Goal: Task Accomplishment & Management: Complete application form

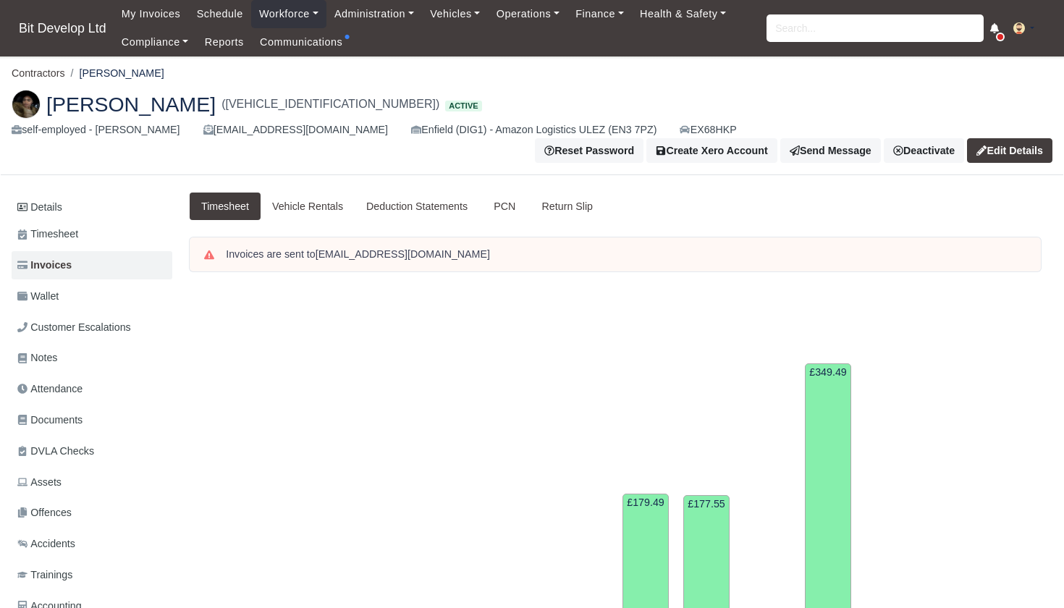
scroll to position [412, 0]
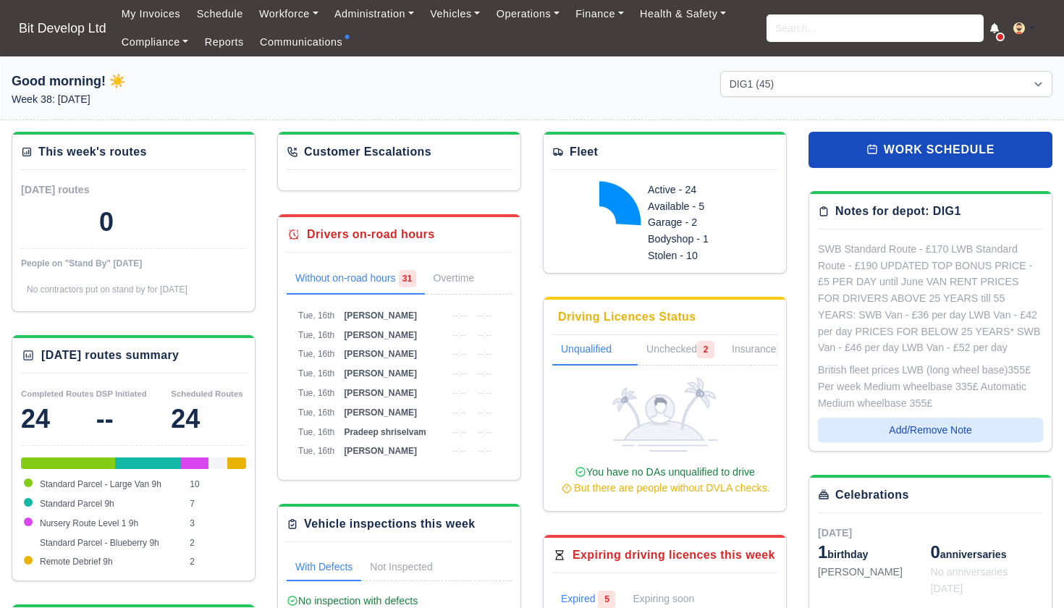
select select "2"
click at [793, 25] on input "search" at bounding box center [874, 27] width 217 height 27
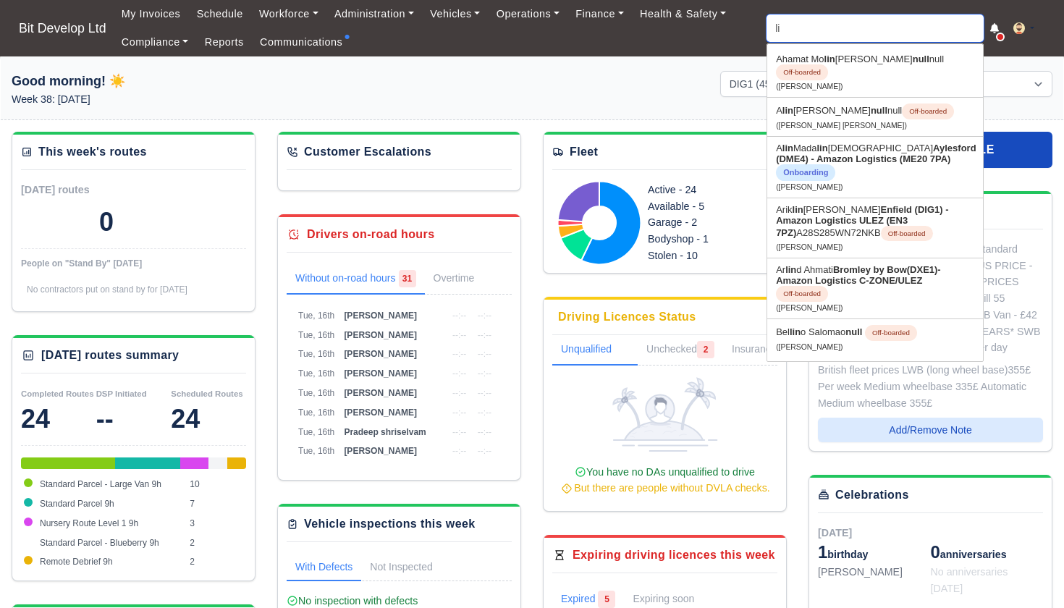
type input "l"
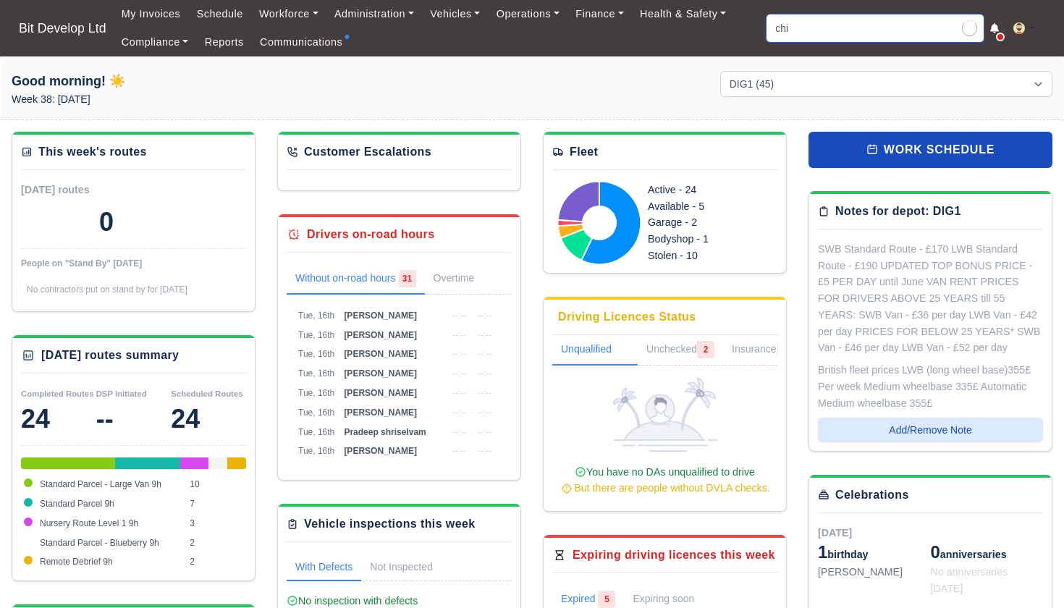
type input "chin"
type input "ching Yan Lui"
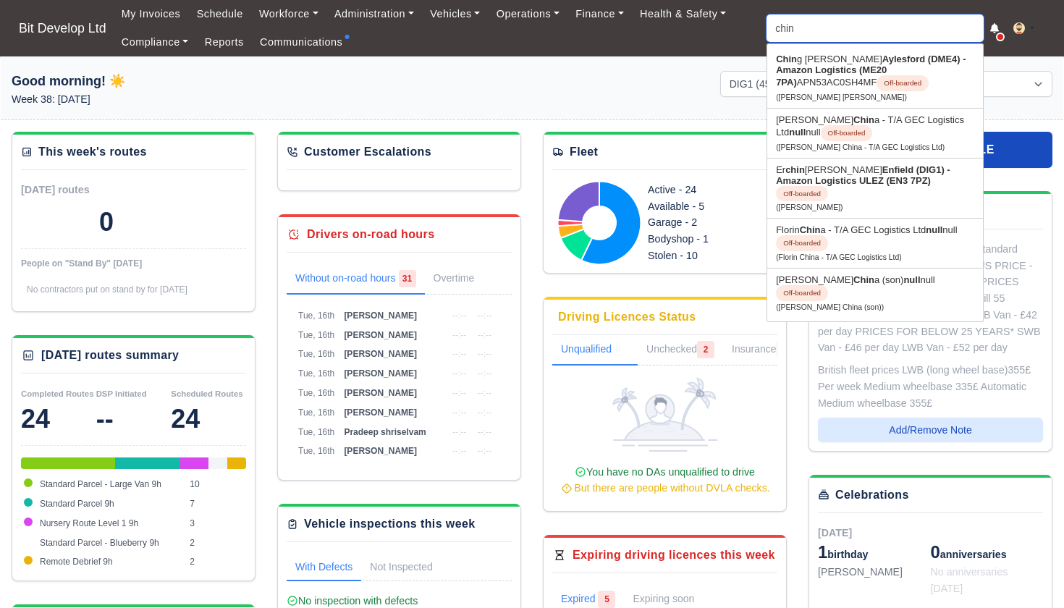
type input "ching"
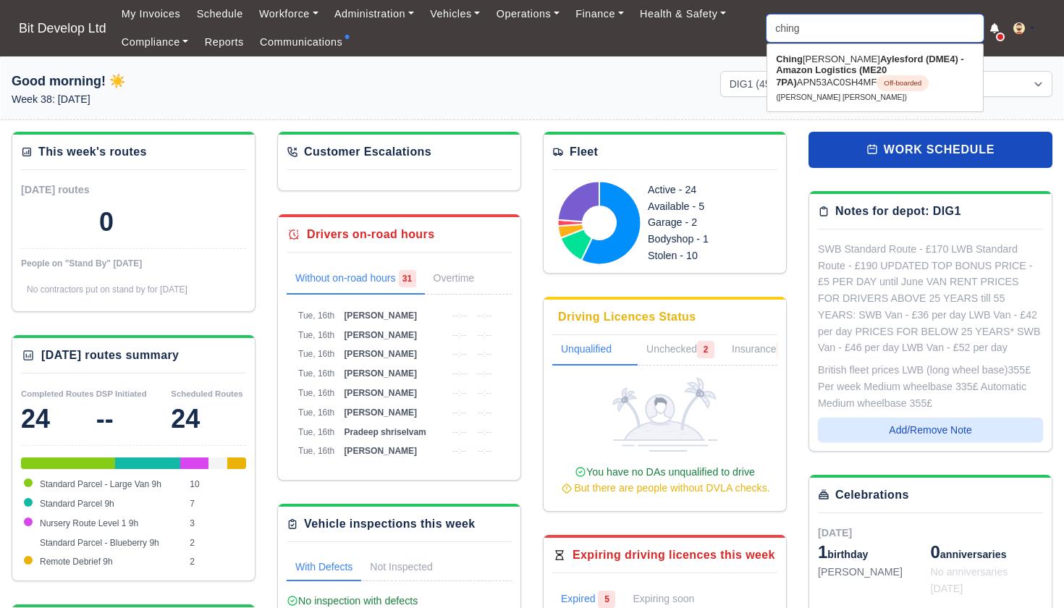
type input "ching Yan Lui"
type input "Ching"
drag, startPoint x: 690, startPoint y: 62, endPoint x: 858, endPoint y: 60, distance: 167.9
click at [858, 60] on strong "Aylesford (DME4) - Amazon Logistics (ME20 7PA)" at bounding box center [870, 71] width 188 height 34
type input "[PERSON_NAME] [PERSON_NAME]"
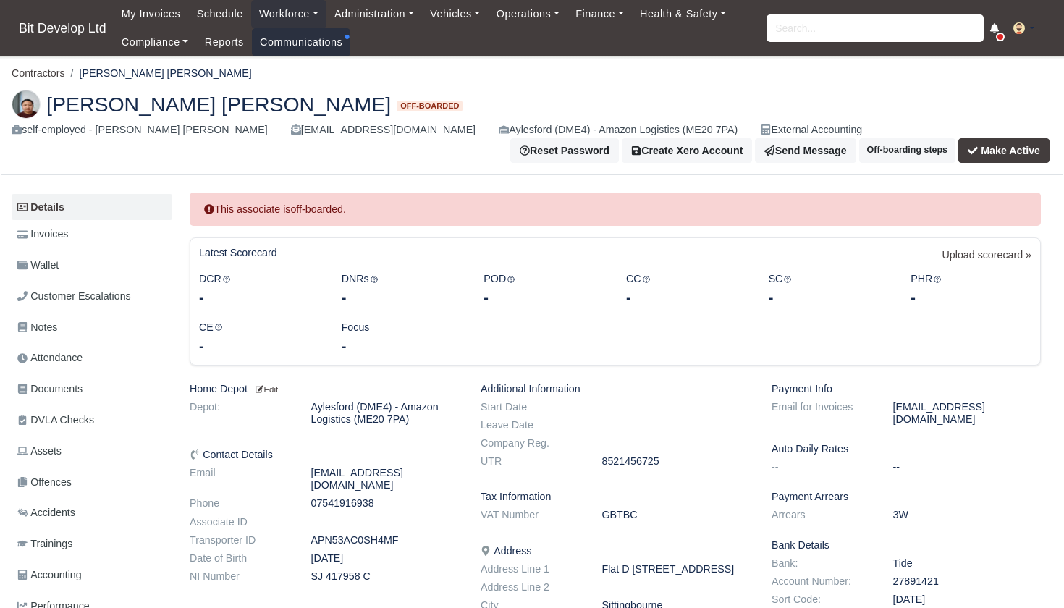
click at [303, 44] on link "Communications" at bounding box center [301, 42] width 99 height 28
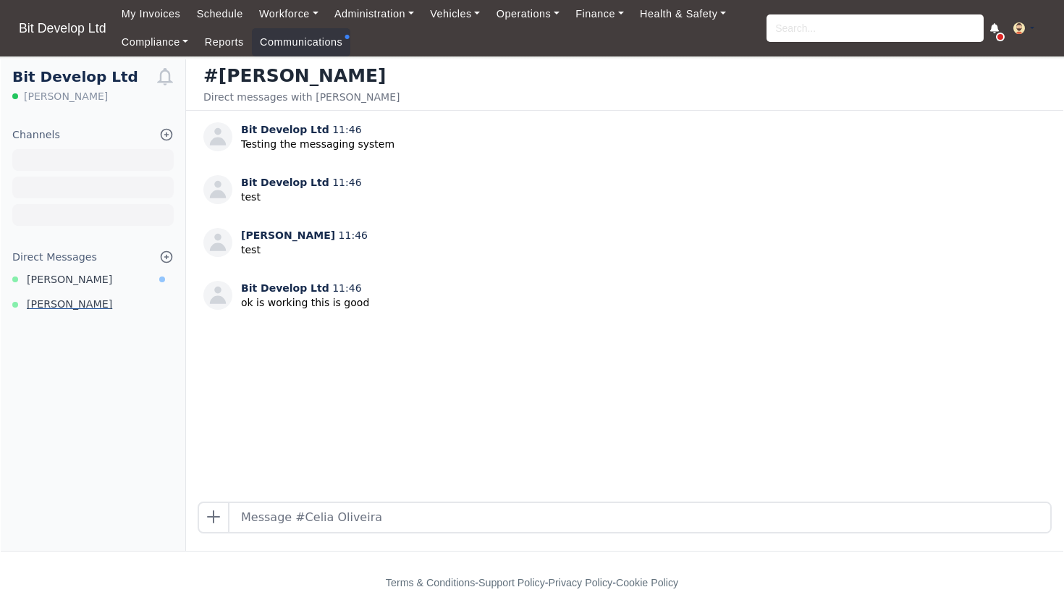
click at [85, 302] on span "Sujethan Sivakumar" at bounding box center [69, 304] width 85 height 17
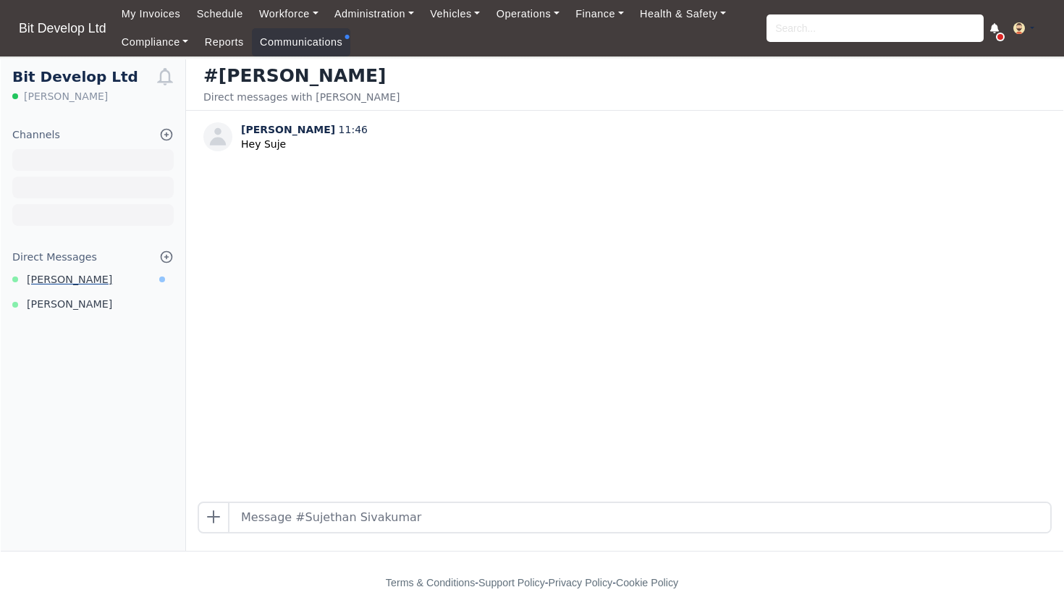
click at [71, 279] on span "[PERSON_NAME]" at bounding box center [69, 279] width 85 height 17
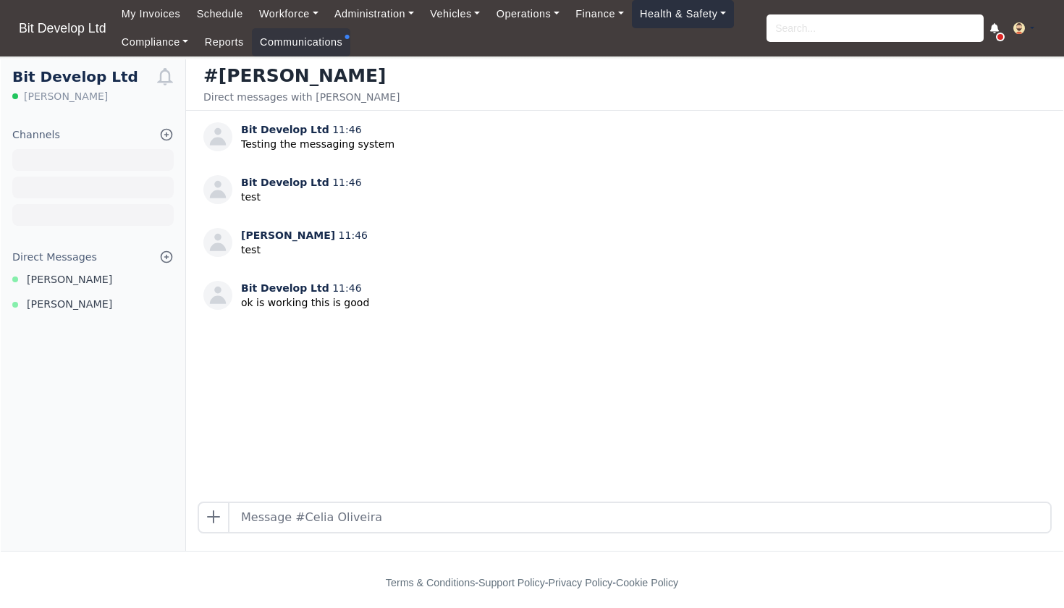
click at [677, 12] on link "Health & Safety" at bounding box center [683, 14] width 103 height 28
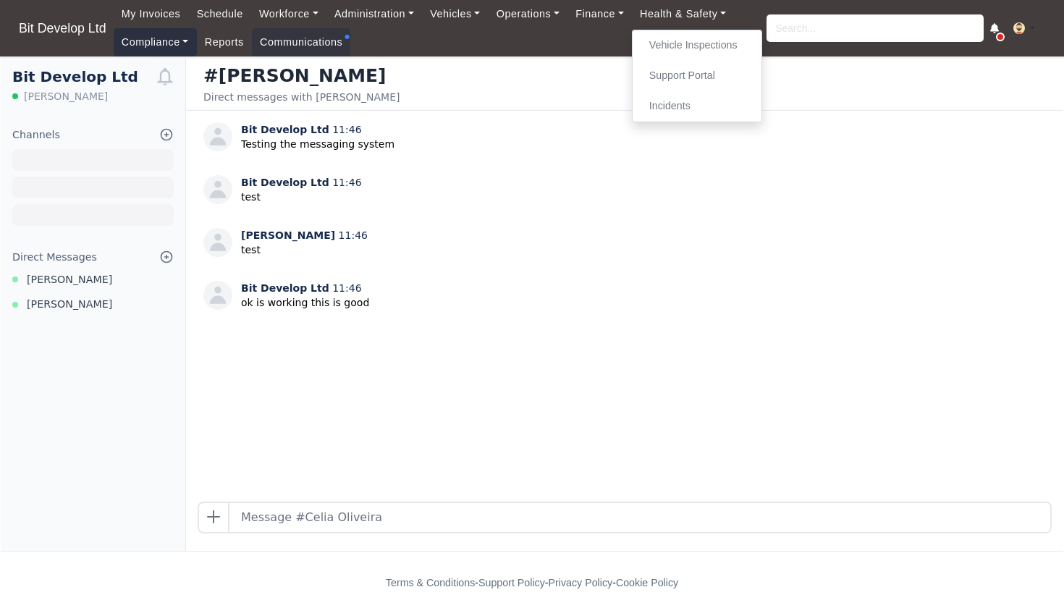
click at [154, 43] on link "Compliance" at bounding box center [155, 42] width 83 height 28
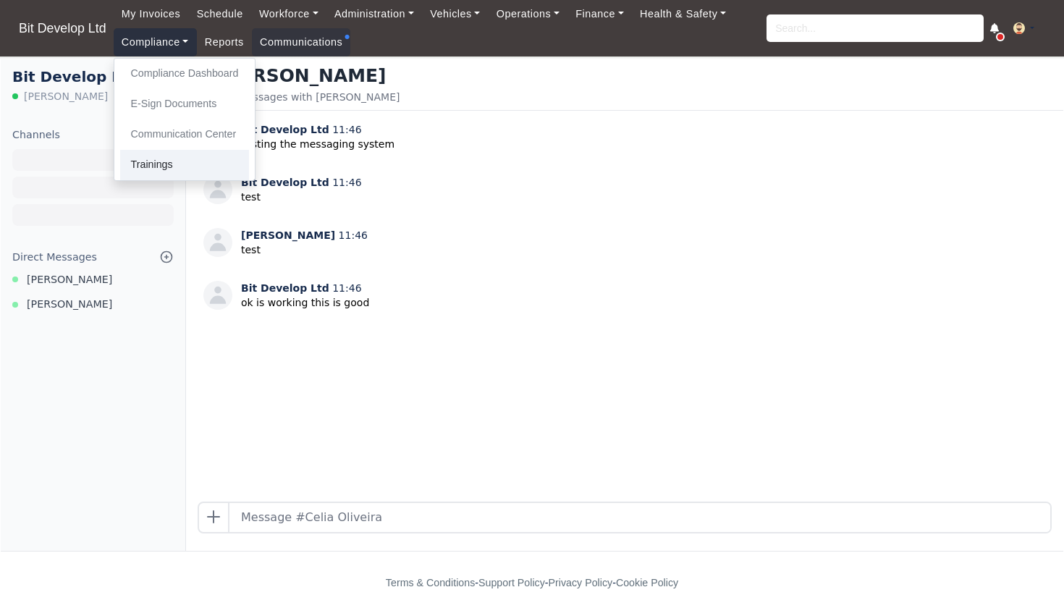
click at [173, 156] on link "Trainings" at bounding box center [185, 165] width 130 height 30
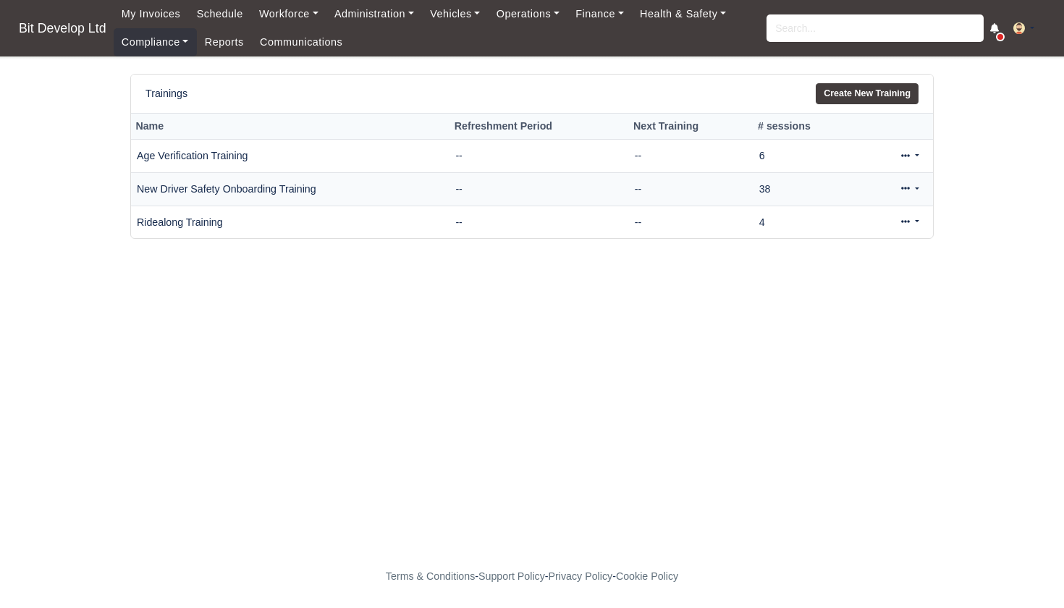
click at [907, 186] on icon at bounding box center [905, 188] width 9 height 9
click at [856, 268] on link "Conduct Session" at bounding box center [861, 279] width 129 height 22
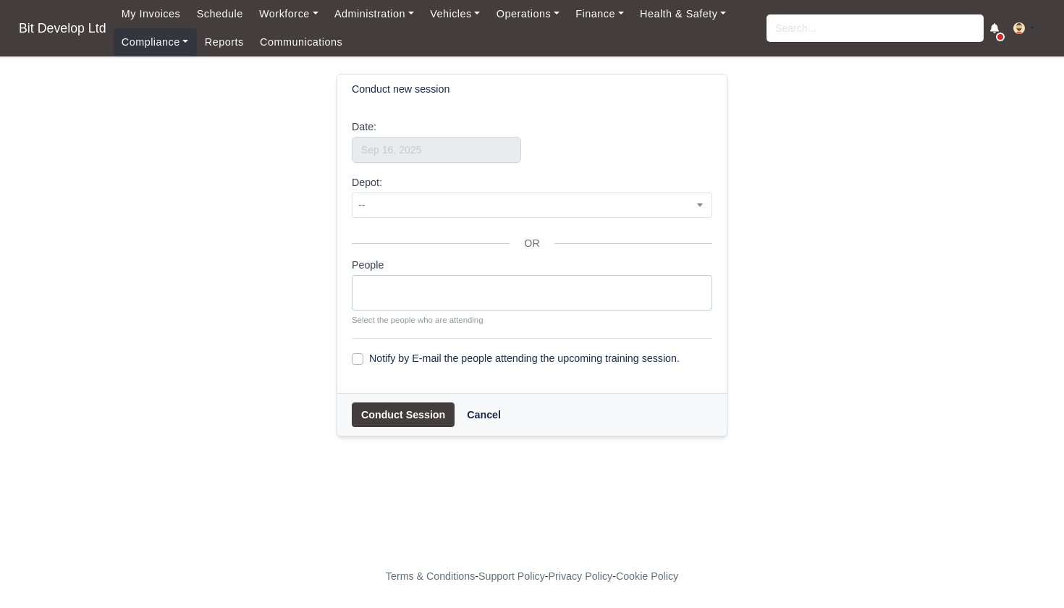
select select
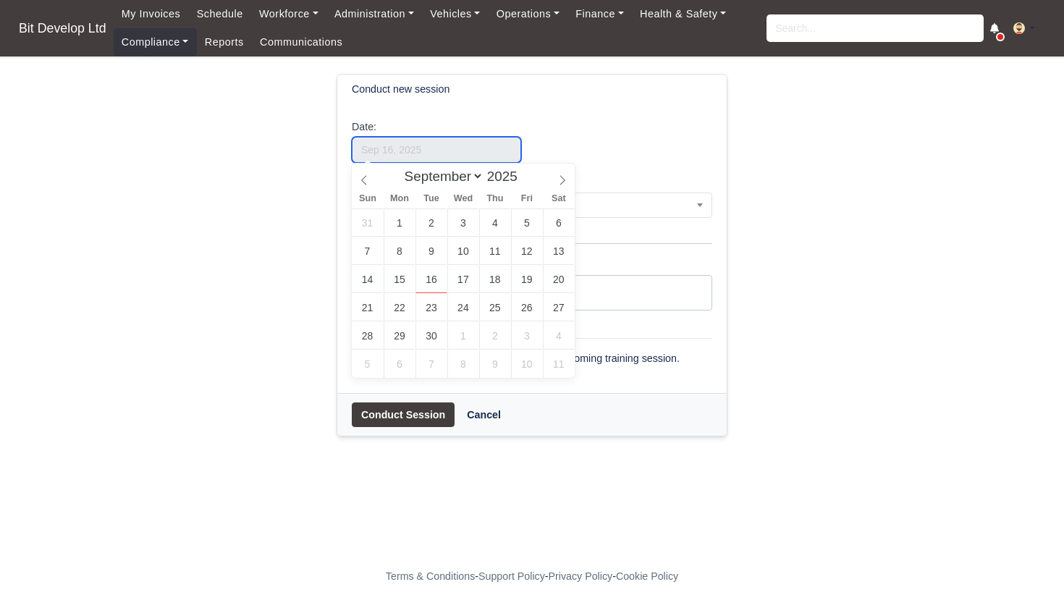
click at [486, 148] on input "text" at bounding box center [436, 150] width 169 height 26
select select "7"
click at [373, 181] on span at bounding box center [364, 176] width 25 height 25
type input "August 15, 2025"
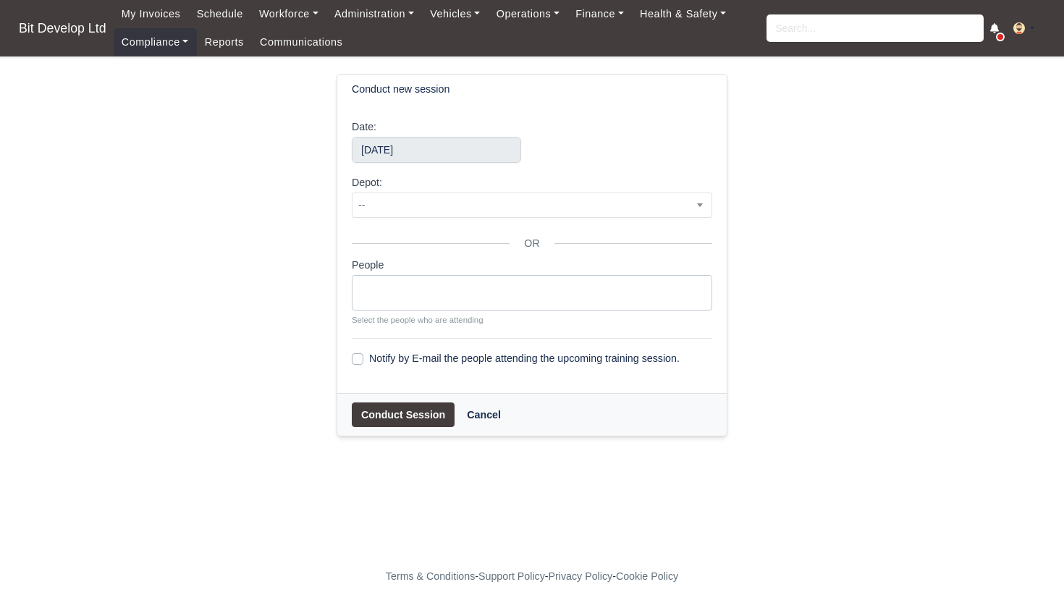
click at [408, 295] on ul at bounding box center [531, 290] width 359 height 29
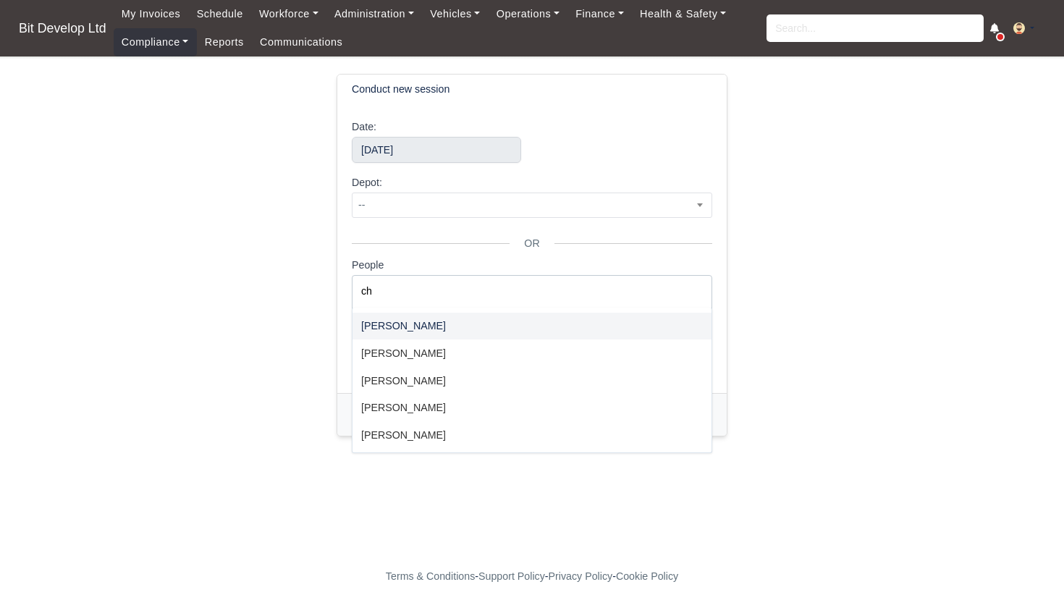
type input "c"
click at [400, 295] on ul at bounding box center [531, 290] width 359 height 29
type input "c"
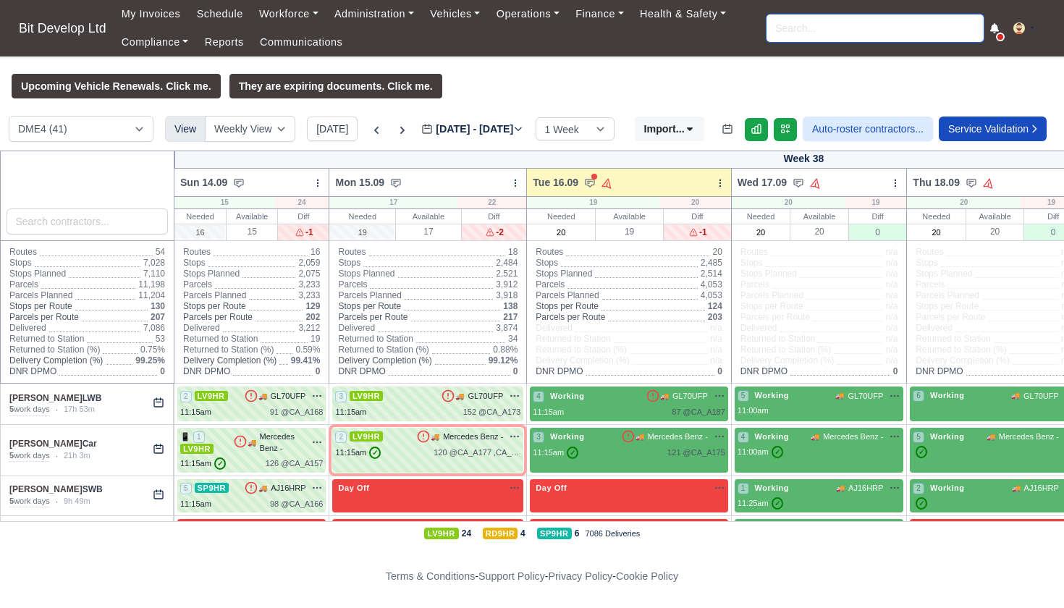
click at [856, 24] on input "search" at bounding box center [874, 27] width 217 height 27
type input "ching"
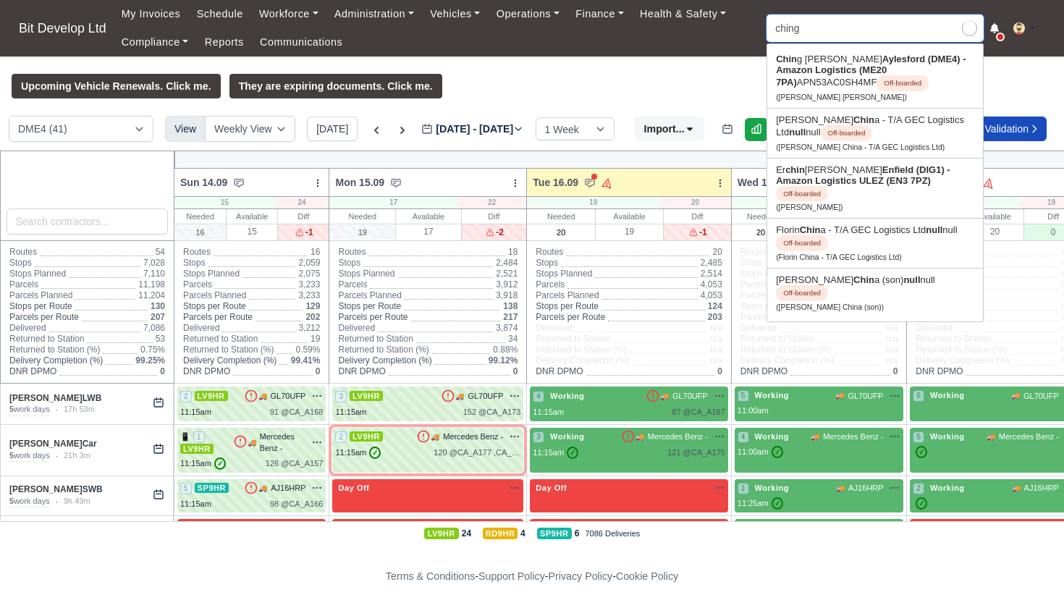
type input "ching Yan Lui"
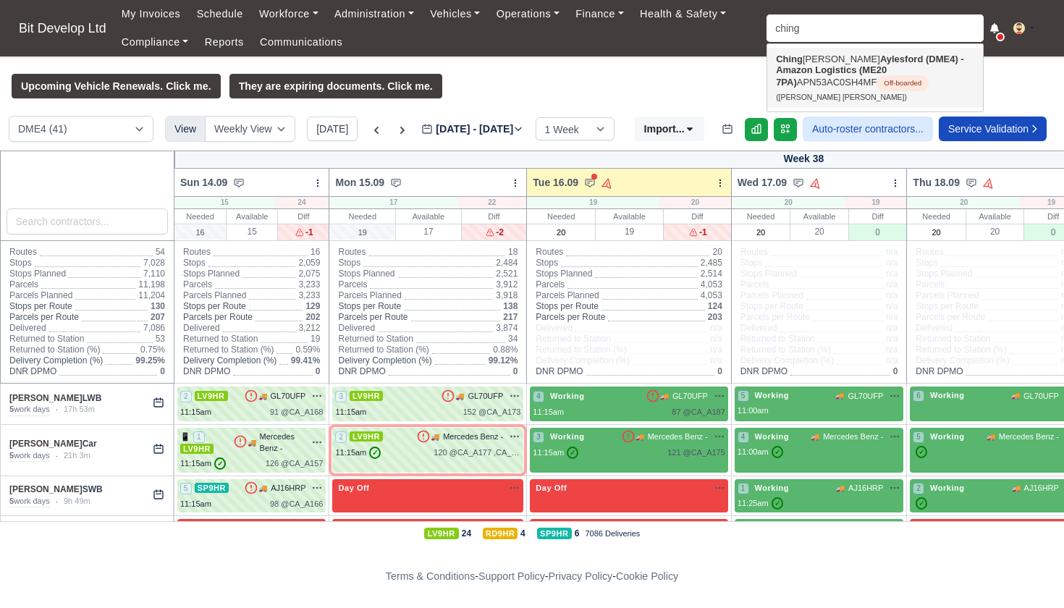
click at [900, 57] on strong "Aylesford (DME4) - Amazon Logistics (ME20 7PA)" at bounding box center [870, 71] width 188 height 34
type input "[PERSON_NAME] [PERSON_NAME]"
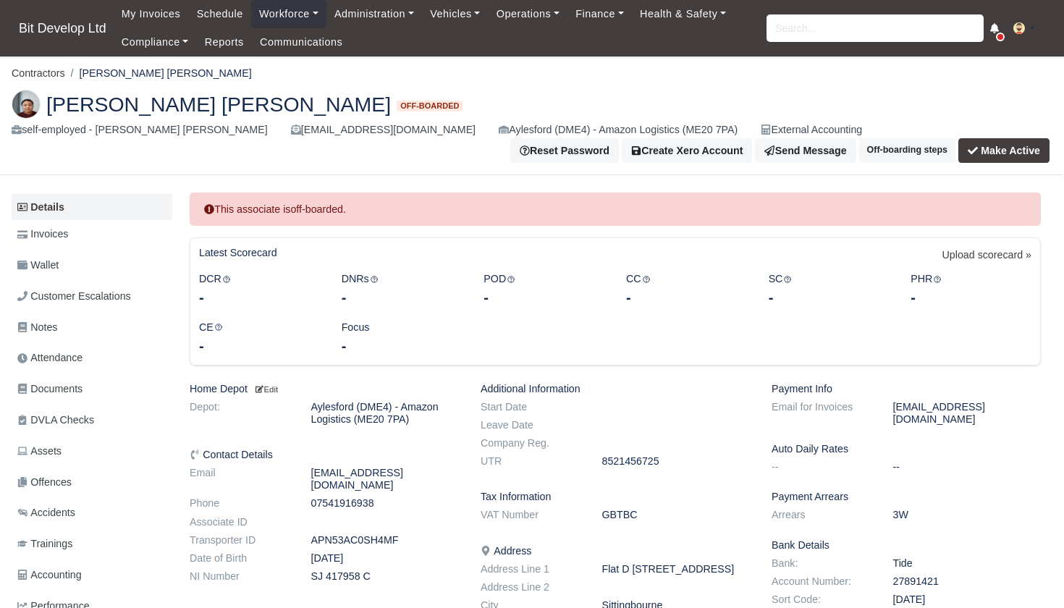
click at [1033, 138] on button "Make Active" at bounding box center [1003, 150] width 91 height 25
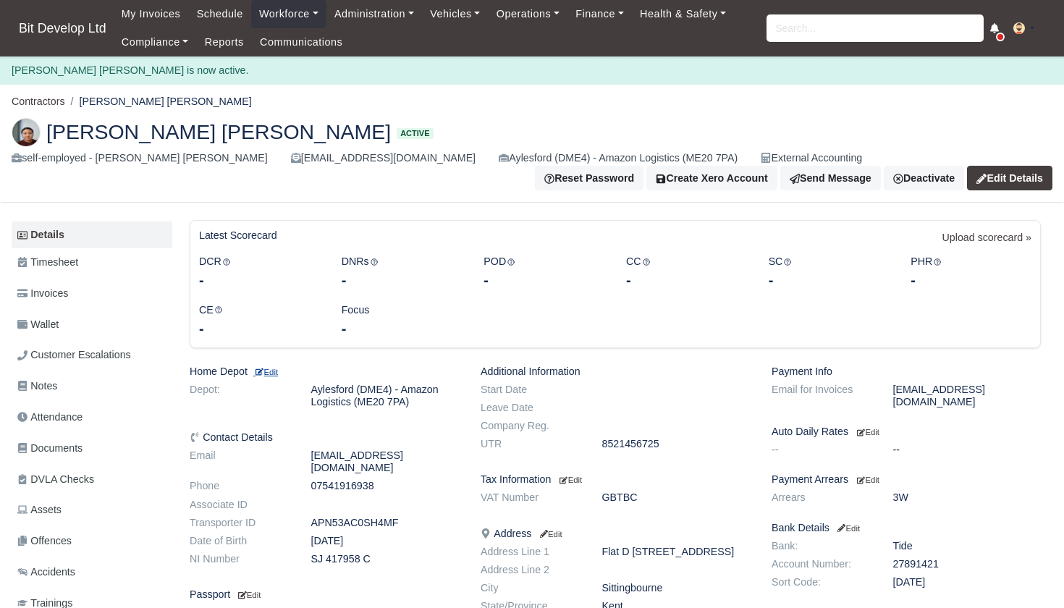
click at [275, 368] on small "Edit" at bounding box center [265, 372] width 25 height 9
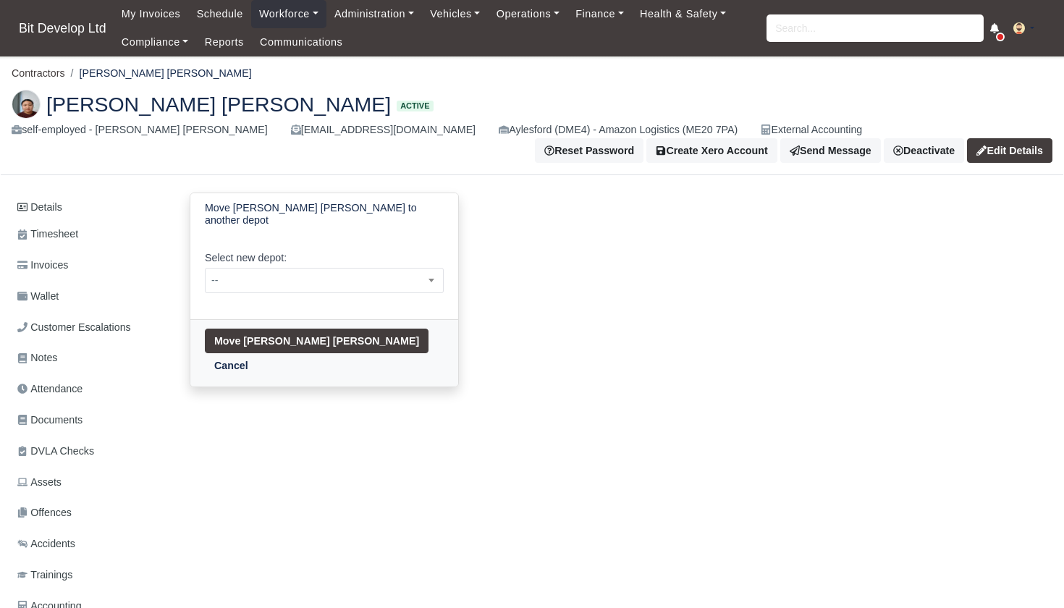
click at [258, 353] on link "Cancel" at bounding box center [231, 365] width 53 height 25
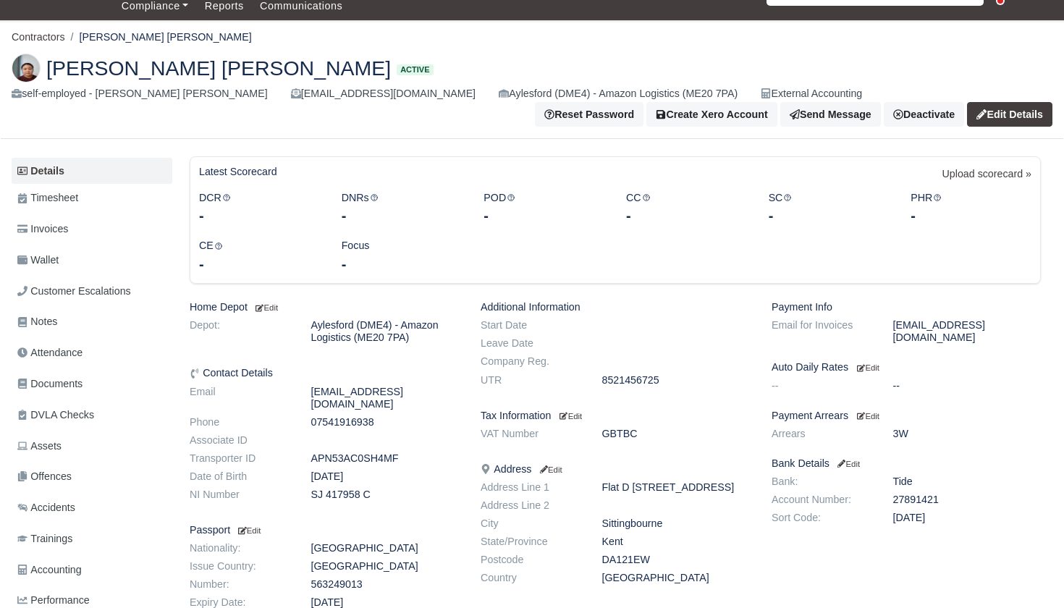
scroll to position [38, 0]
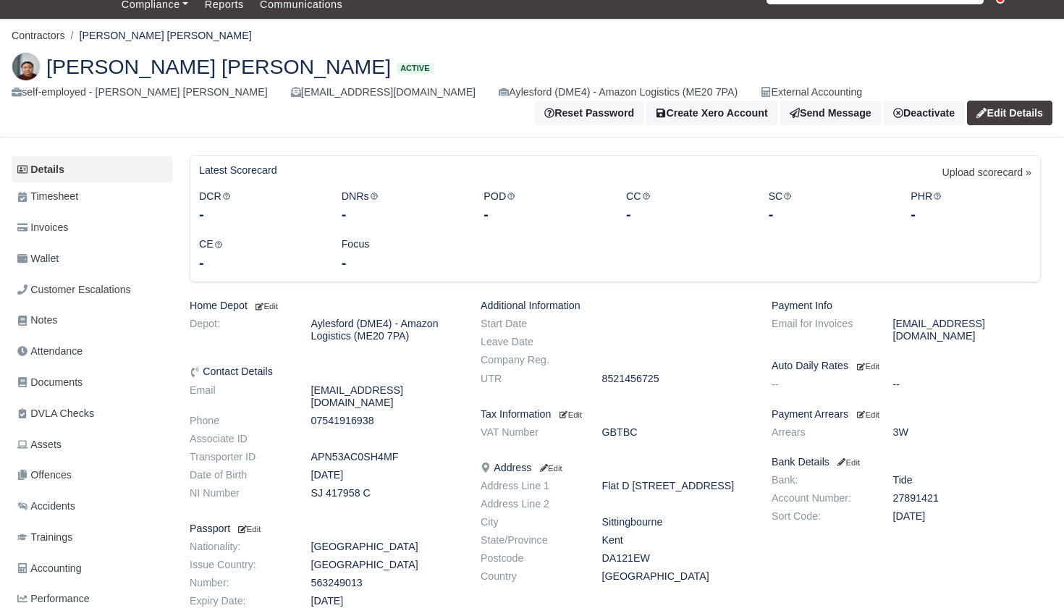
click at [1043, 101] on link "Edit Details" at bounding box center [1009, 113] width 85 height 25
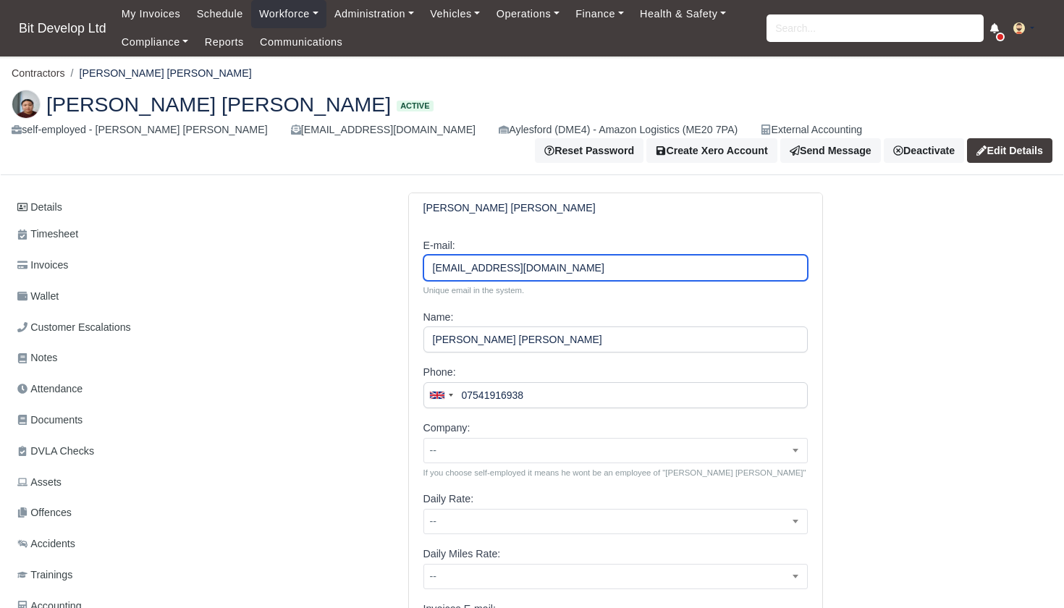
drag, startPoint x: 549, startPoint y: 261, endPoint x: 423, endPoint y: 259, distance: 125.9
type input "drive4job@gmail.com"
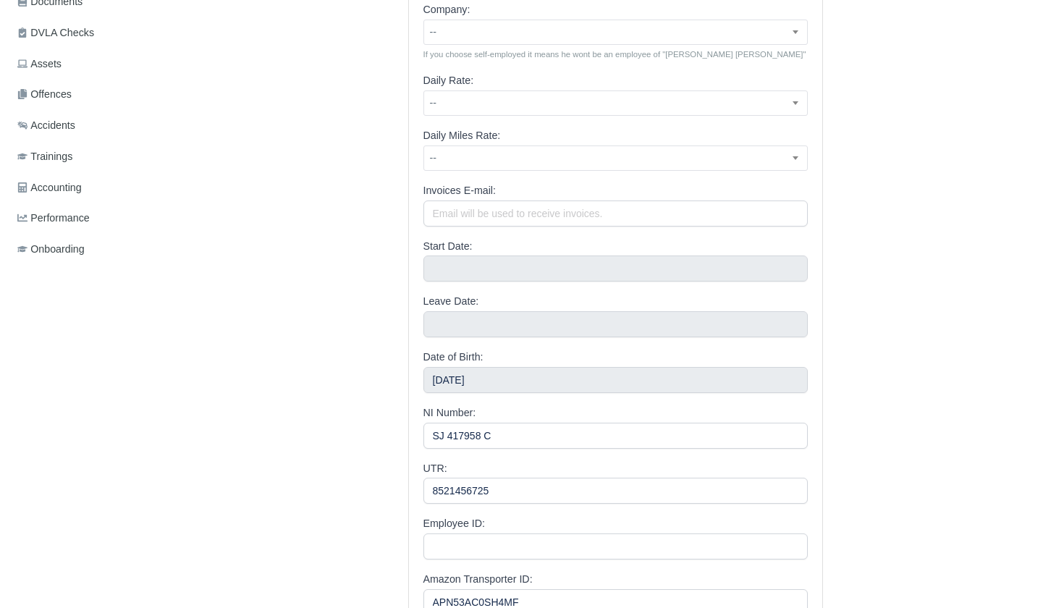
scroll to position [540, 0]
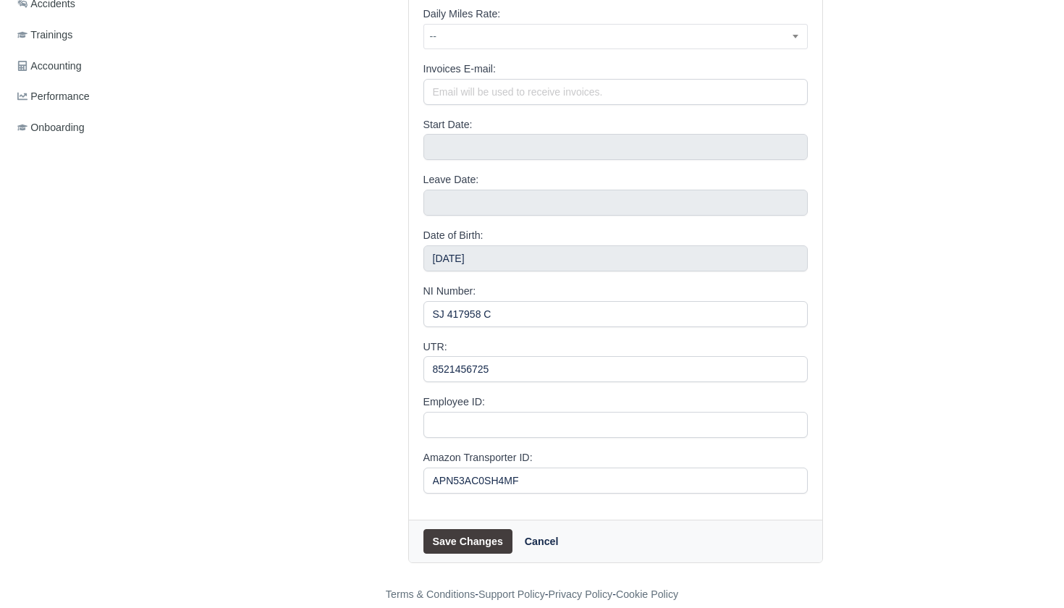
click at [470, 529] on button "Save Changes" at bounding box center [467, 541] width 89 height 25
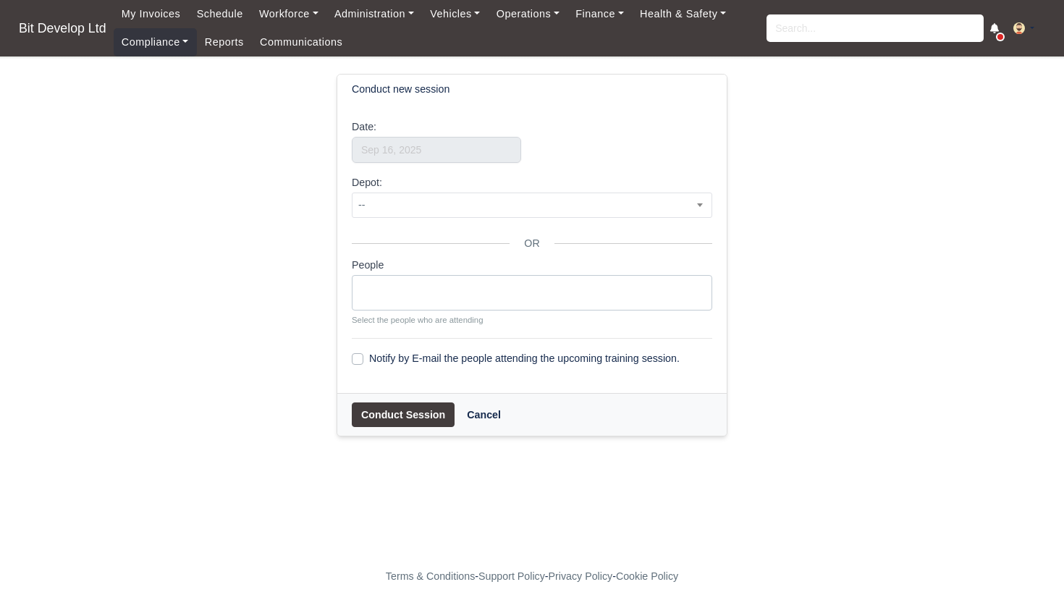
select select
click at [433, 159] on input "text" at bounding box center [436, 150] width 169 height 26
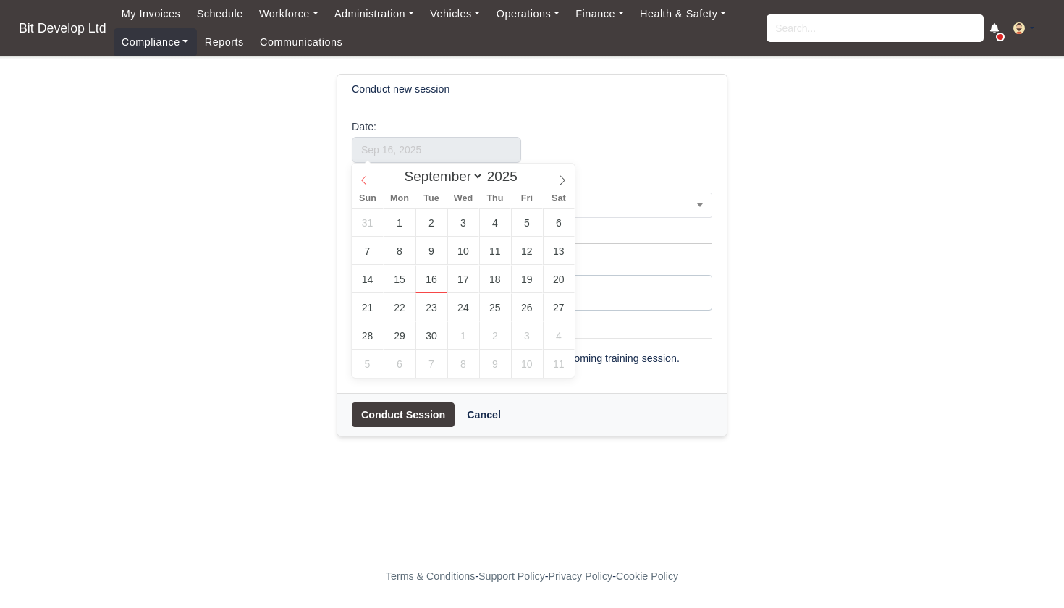
select select "7"
click at [363, 180] on icon at bounding box center [364, 180] width 10 height 10
type input "[DATE]"
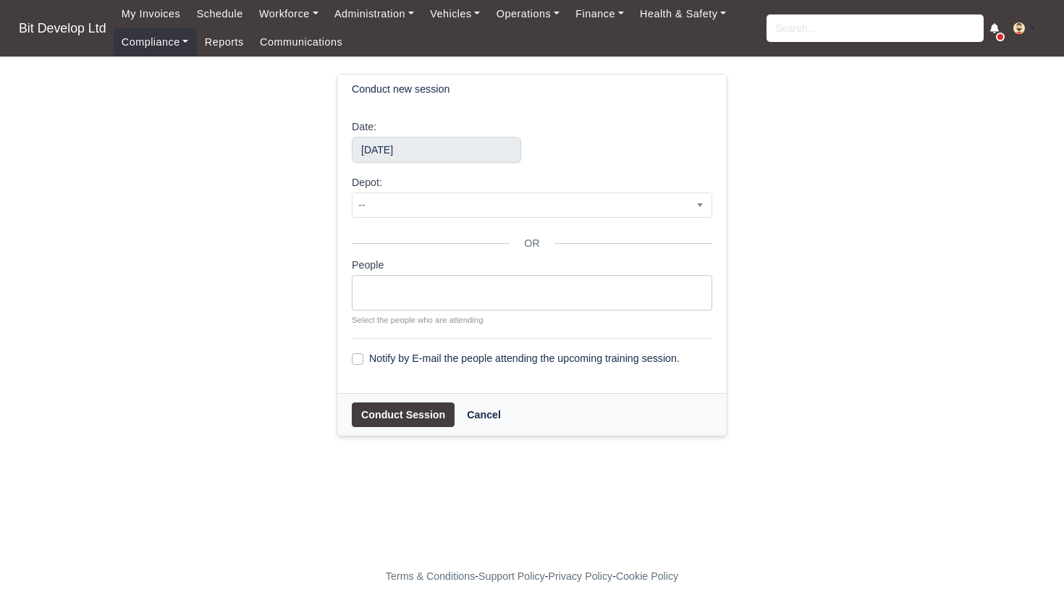
click at [460, 308] on div "People [PERSON_NAME] [PERSON_NAME] [PERSON_NAME] [PERSON_NAME] [PERSON_NAME] [P…" at bounding box center [532, 291] width 360 height 69
click at [453, 294] on ul at bounding box center [531, 290] width 359 height 29
type input "chi"
select select "4105"
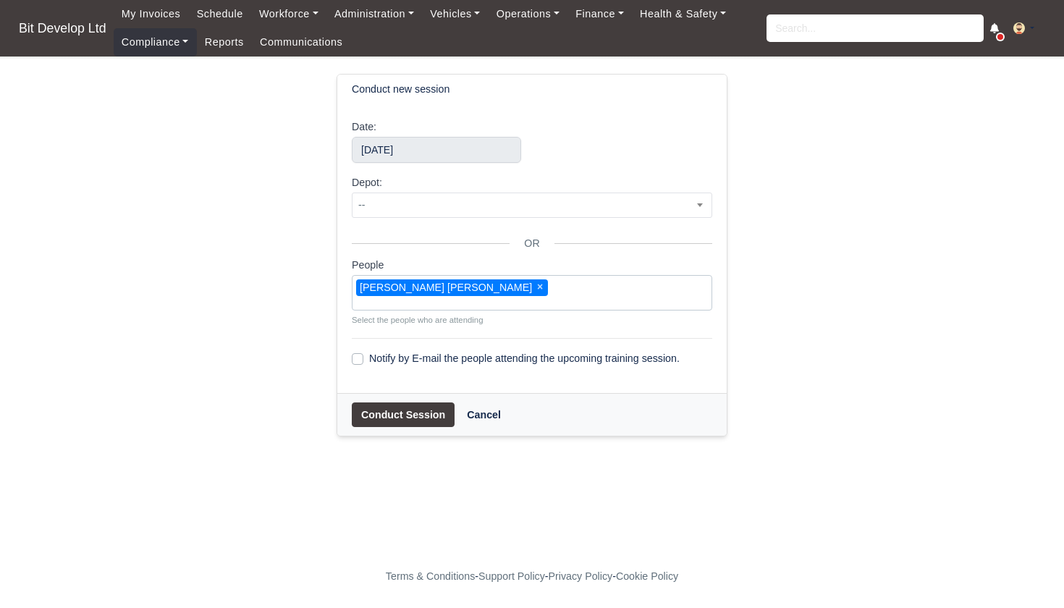
click at [422, 412] on button "Conduct Session" at bounding box center [403, 414] width 103 height 25
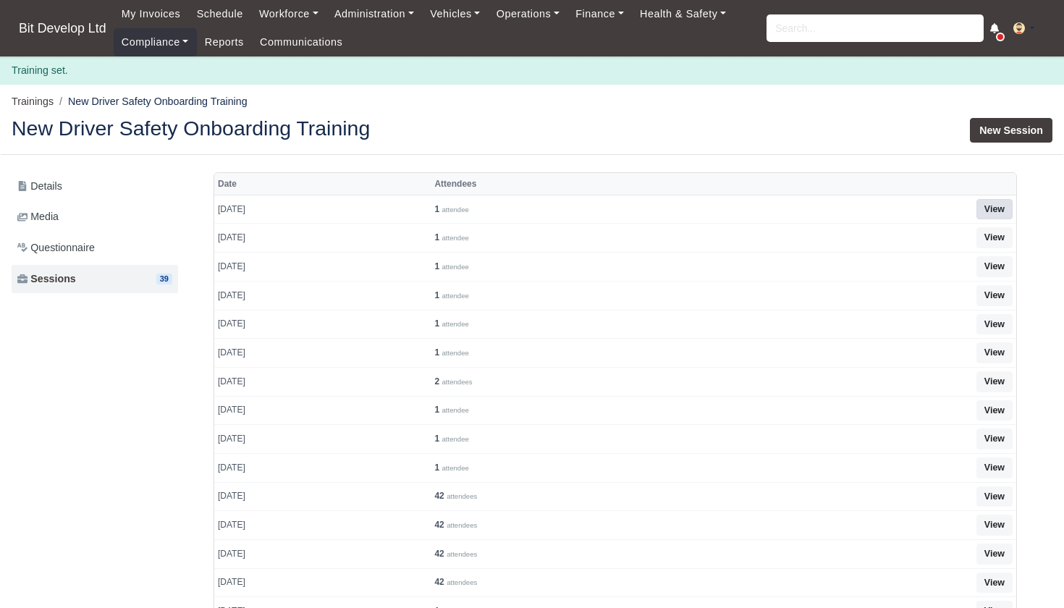
click at [999, 204] on link "View" at bounding box center [994, 209] width 36 height 21
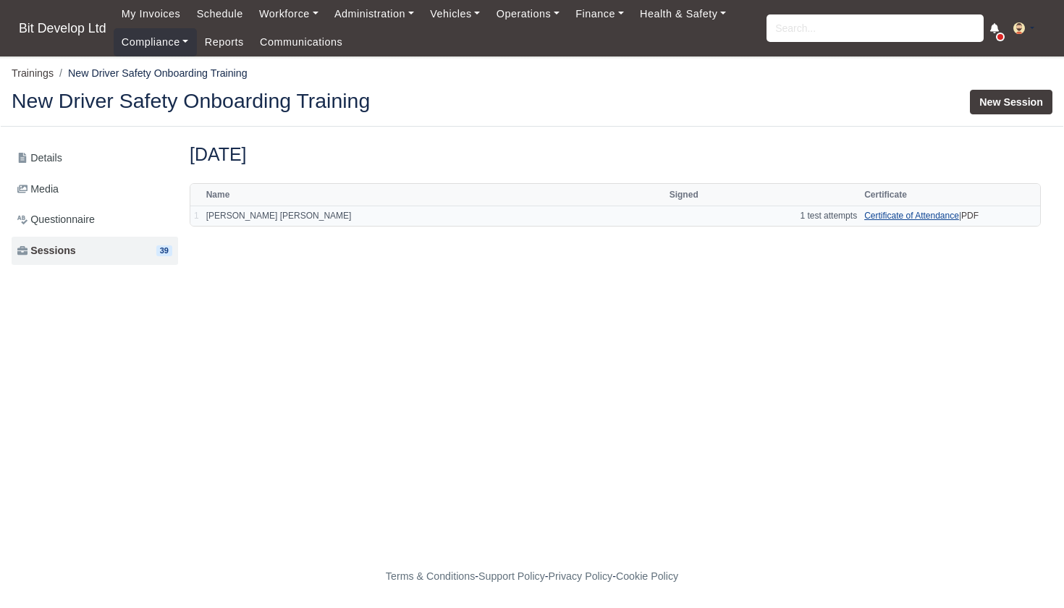
click at [931, 213] on link "Certificate of Attendance" at bounding box center [911, 216] width 95 height 10
